Goal: Navigation & Orientation: Find specific page/section

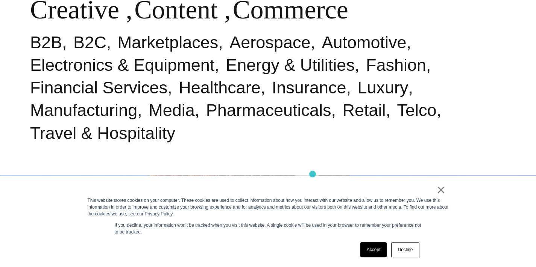
scroll to position [367, 0]
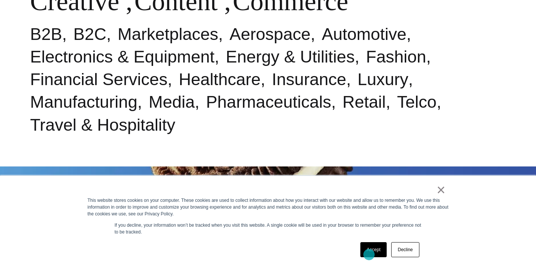
click at [370, 251] on link "Accept" at bounding box center [373, 249] width 27 height 15
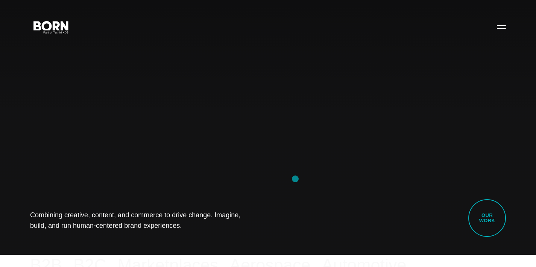
scroll to position [0, 0]
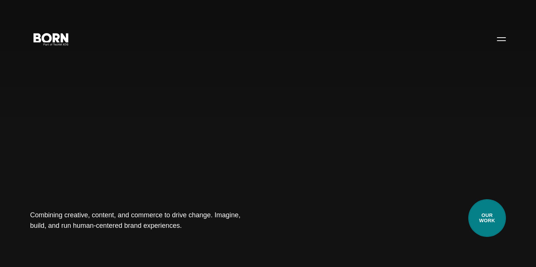
click at [493, 220] on link "Our Work" at bounding box center [487, 218] width 38 height 38
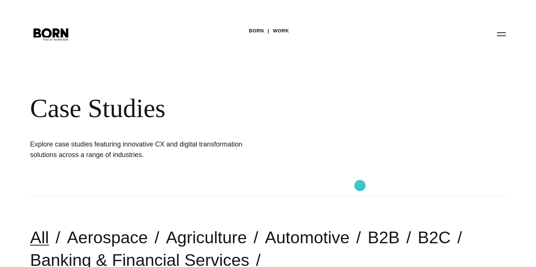
scroll to position [138, 0]
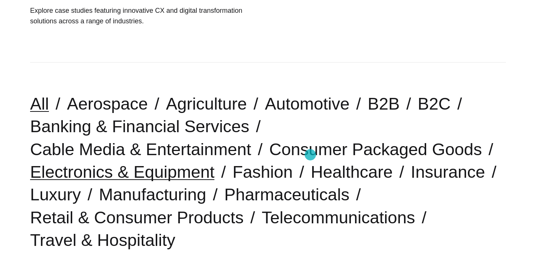
click at [214, 162] on link "Electronics & Equipment" at bounding box center [122, 171] width 184 height 19
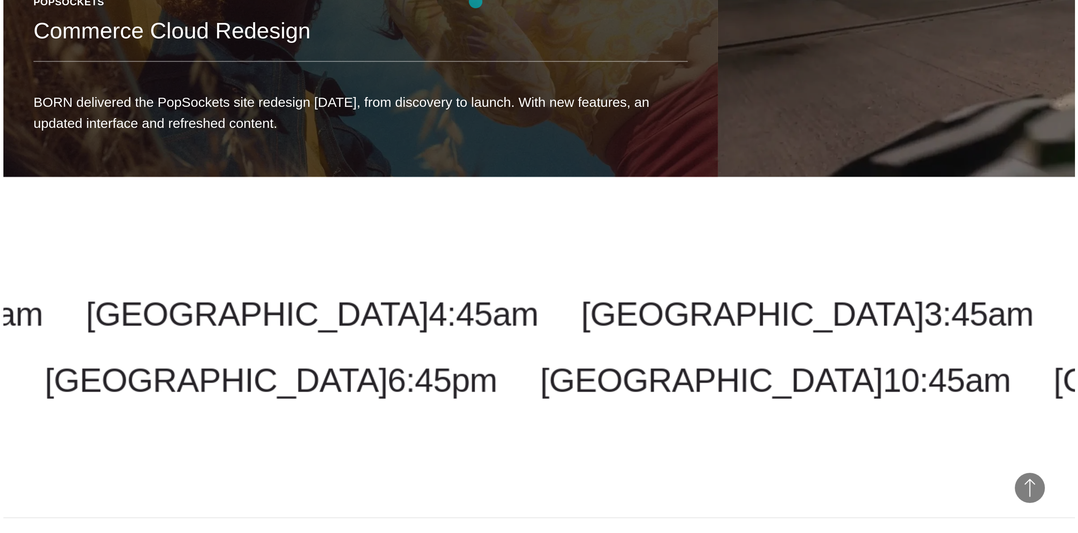
scroll to position [599, 0]
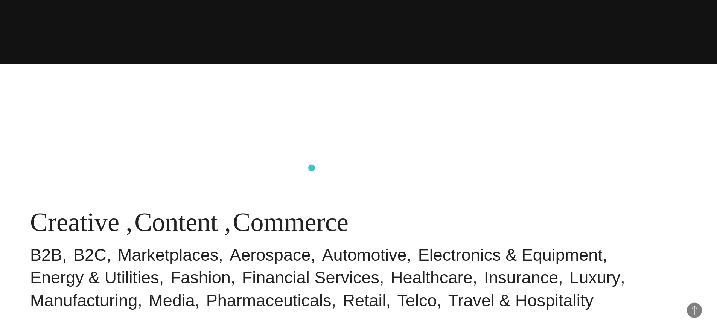
scroll to position [493, 0]
